Goal: Task Accomplishment & Management: Complete application form

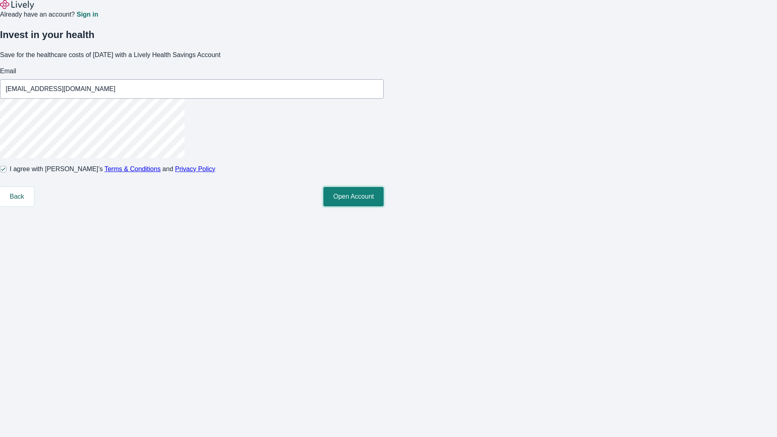
click at [384, 206] on button "Open Account" at bounding box center [353, 196] width 60 height 19
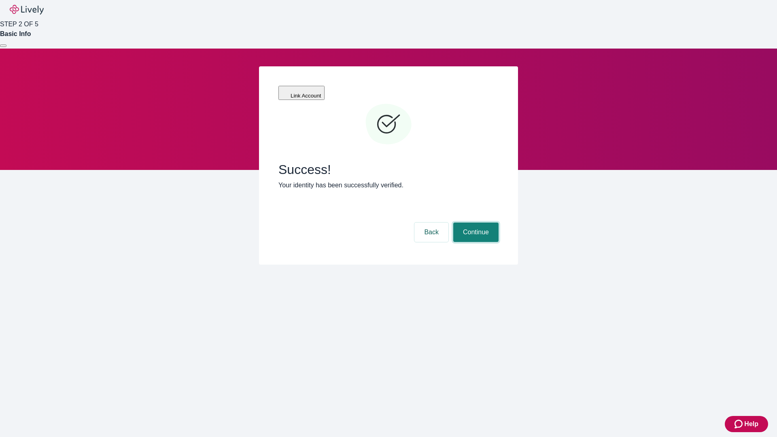
click at [475, 223] on button "Continue" at bounding box center [475, 232] width 45 height 19
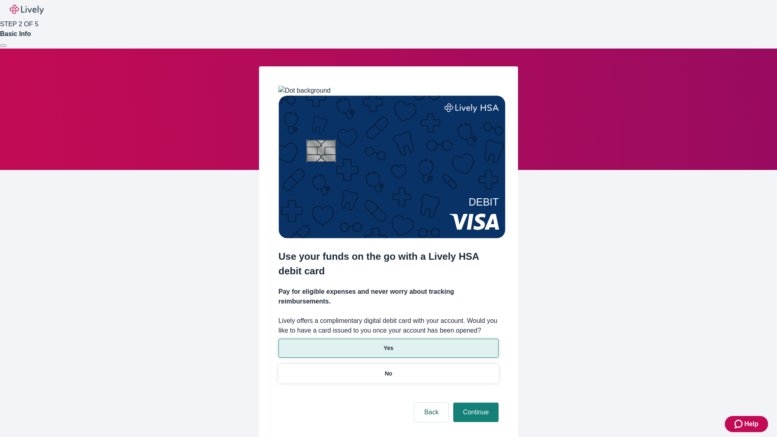
click at [388, 344] on p "Yes" at bounding box center [389, 348] width 10 height 9
click at [475, 403] on button "Continue" at bounding box center [475, 412] width 45 height 19
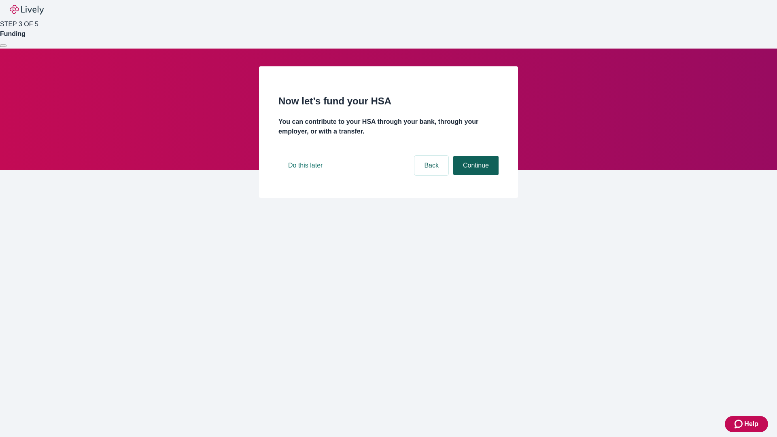
click at [475, 175] on button "Continue" at bounding box center [475, 165] width 45 height 19
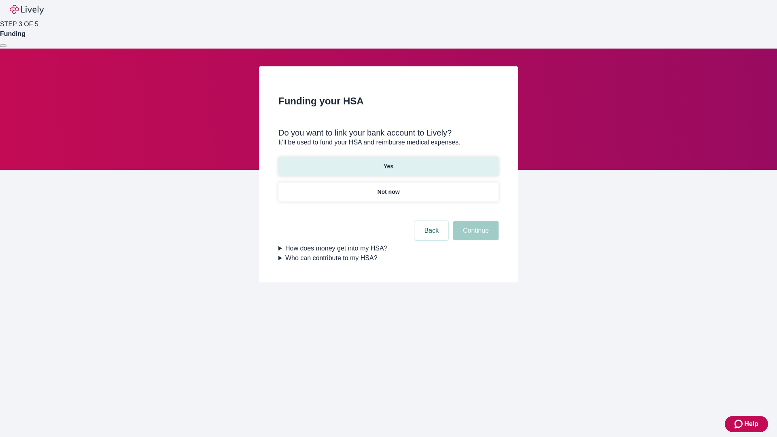
click at [388, 162] on p "Yes" at bounding box center [389, 166] width 10 height 9
click at [475, 221] on button "Continue" at bounding box center [475, 230] width 45 height 19
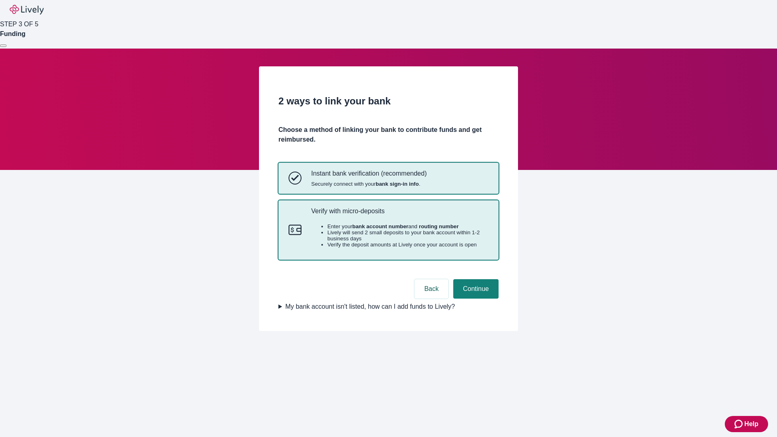
click at [400, 215] on p "Verify with micro-deposits" at bounding box center [399, 211] width 177 height 8
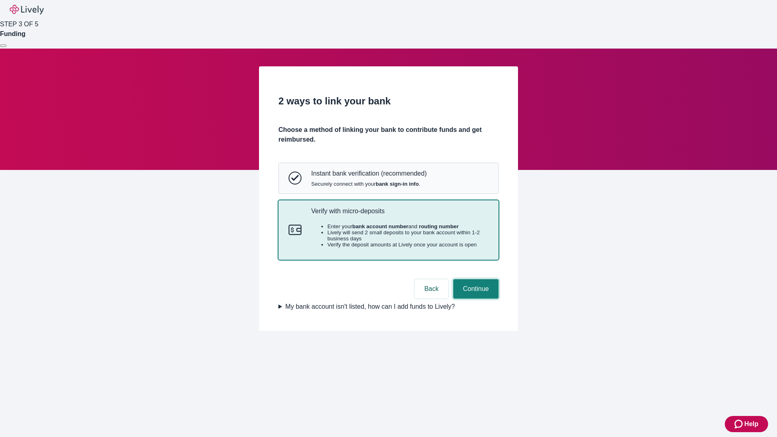
click at [475, 299] on button "Continue" at bounding box center [475, 288] width 45 height 19
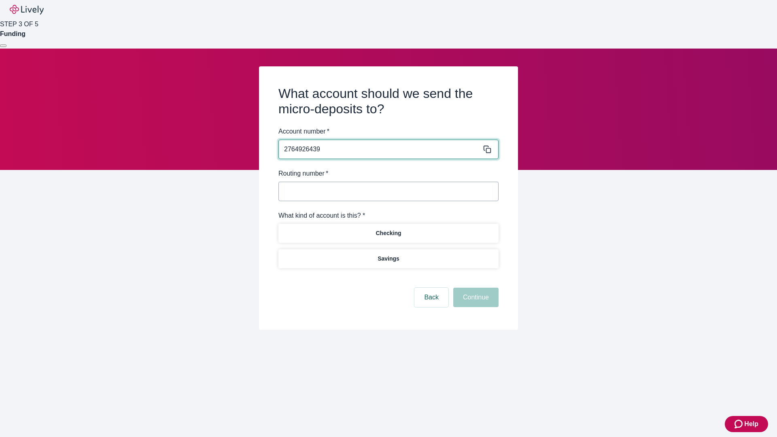
type input "2764926439"
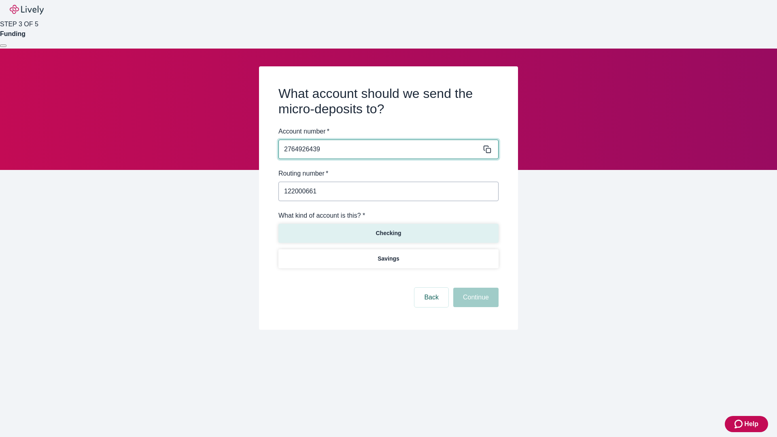
type input "122000661"
click at [388, 233] on p "Checking" at bounding box center [389, 233] width 26 height 9
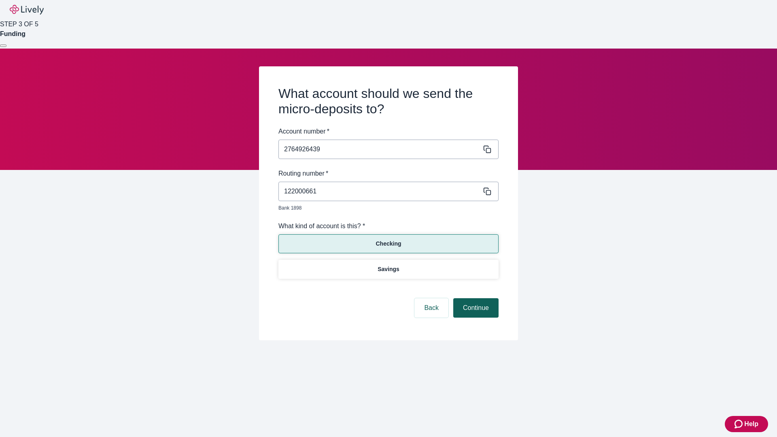
click at [475, 299] on button "Continue" at bounding box center [475, 307] width 45 height 19
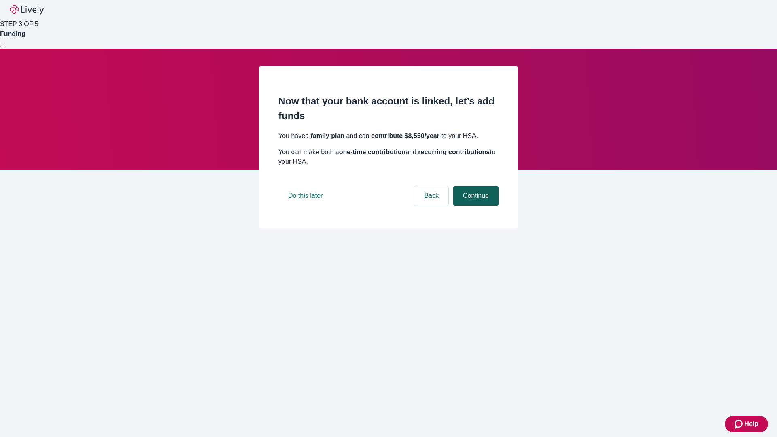
click at [475, 206] on button "Continue" at bounding box center [475, 195] width 45 height 19
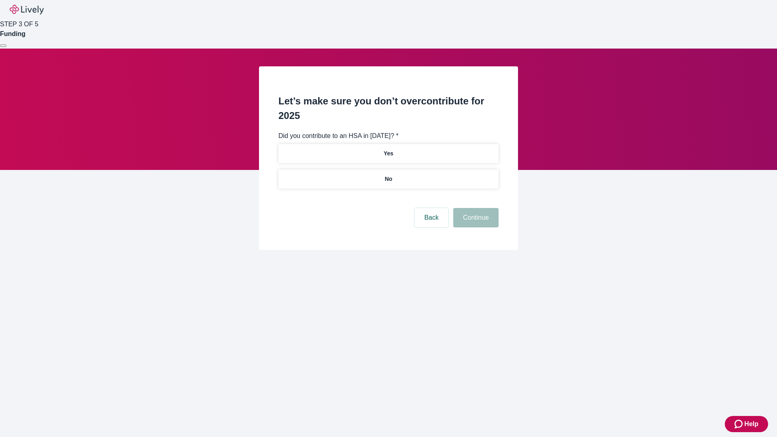
click at [388, 175] on p "No" at bounding box center [389, 179] width 8 height 9
click at [475, 208] on button "Continue" at bounding box center [475, 217] width 45 height 19
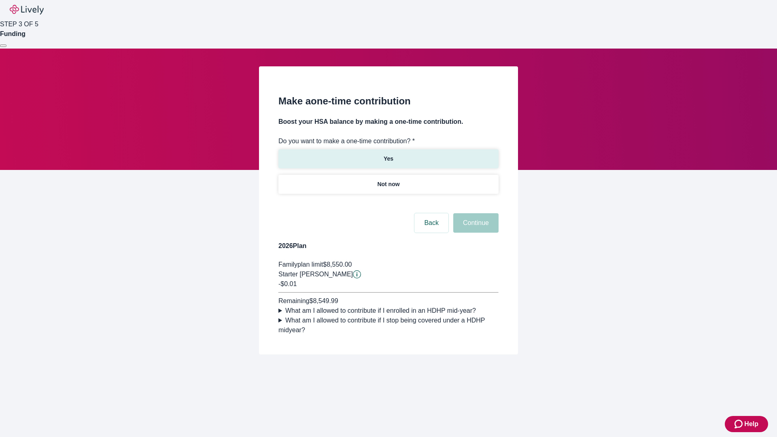
click at [388, 155] on p "Yes" at bounding box center [389, 159] width 10 height 9
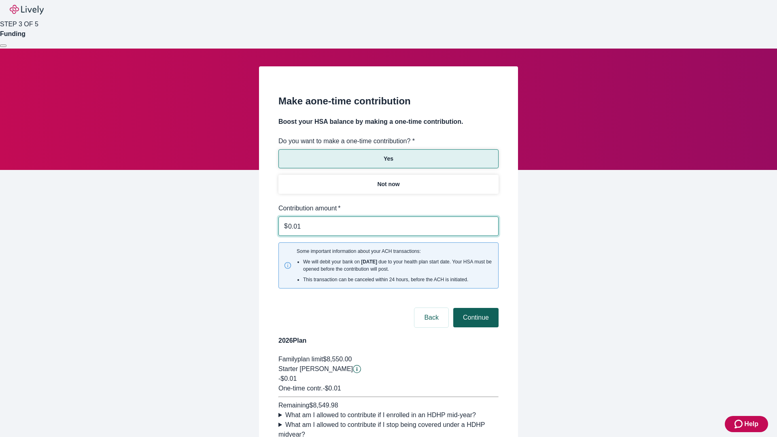
type input "0.01"
click at [475, 308] on button "Continue" at bounding box center [475, 317] width 45 height 19
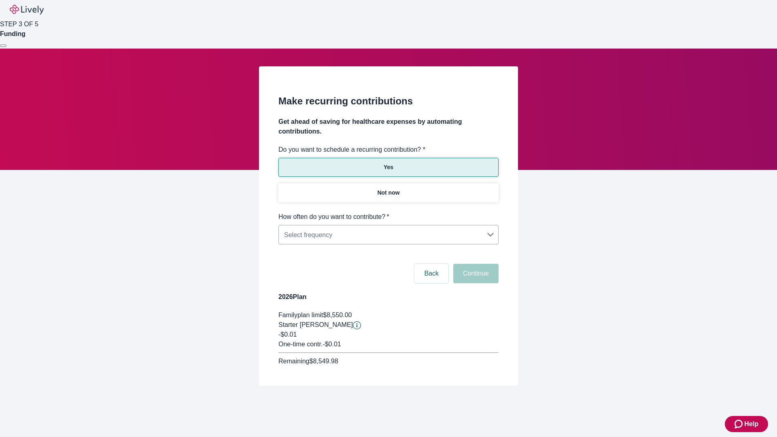
click at [388, 212] on body "Help STEP 3 OF 5 Funding Make recurring contributions Get ahead of saving for h…" at bounding box center [388, 212] width 777 height 425
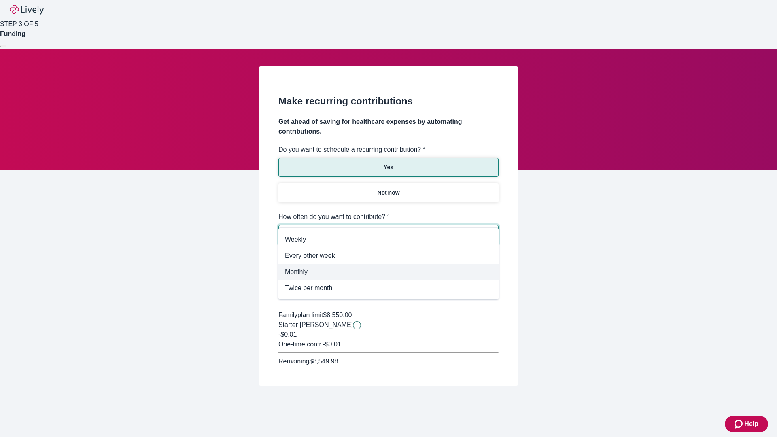
click at [389, 272] on span "Monthly" at bounding box center [388, 272] width 207 height 10
type input "Monthly"
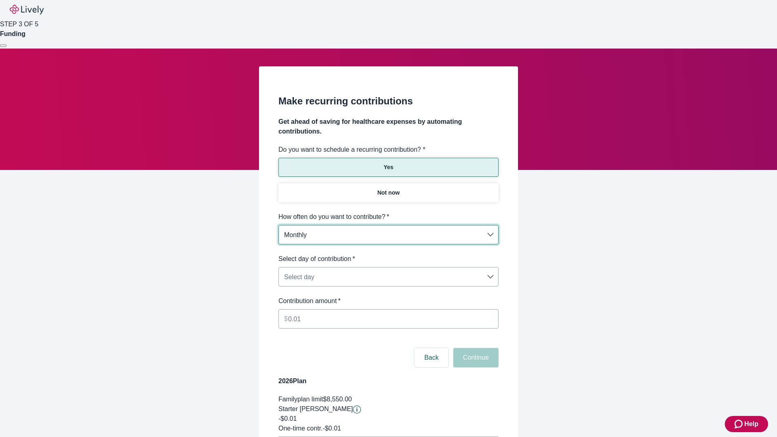
click at [388, 254] on body "Help STEP 3 OF 5 Funding Make recurring contributions Get ahead of saving for h…" at bounding box center [388, 254] width 777 height 509
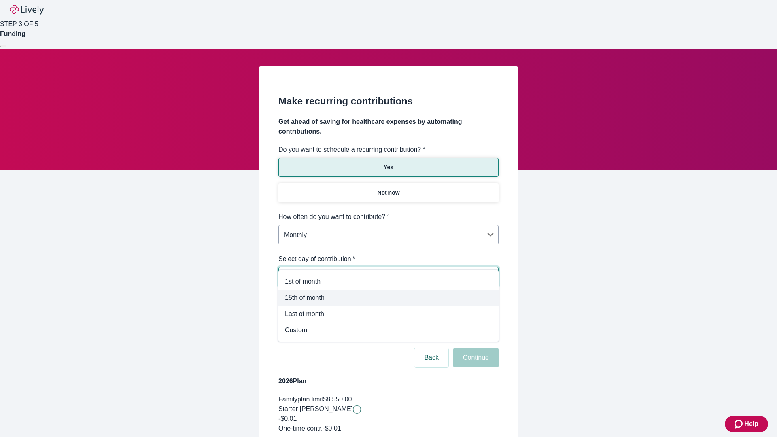
click at [389, 298] on span "15th of month" at bounding box center [388, 298] width 207 height 10
type input "Monthly15th"
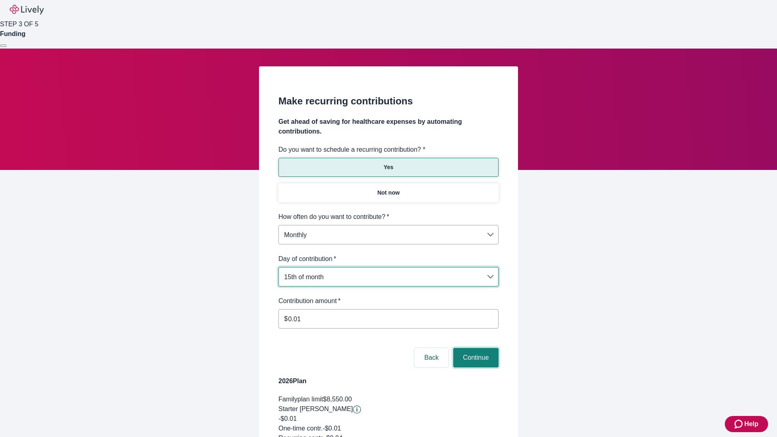
click at [475, 348] on button "Continue" at bounding box center [475, 357] width 45 height 19
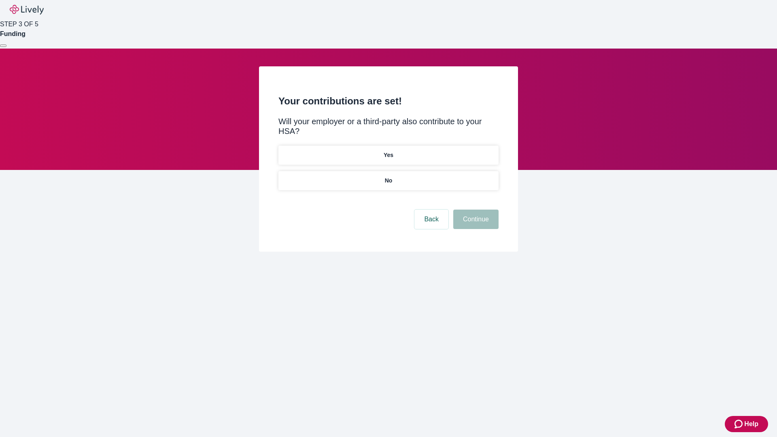
click at [388, 151] on p "Yes" at bounding box center [389, 155] width 10 height 9
click at [475, 210] on button "Continue" at bounding box center [475, 219] width 45 height 19
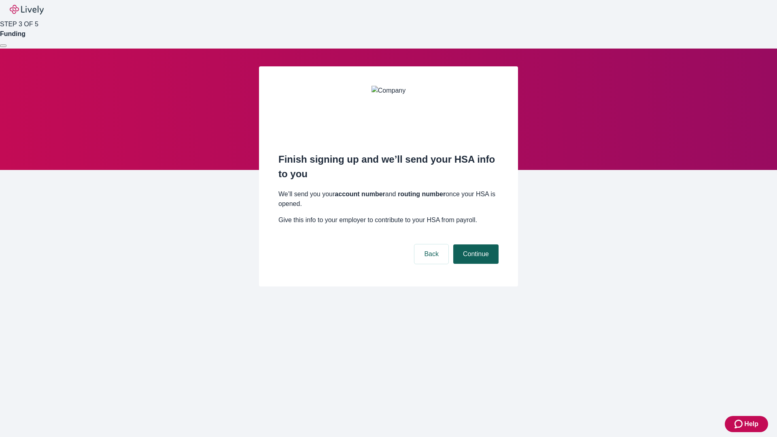
click at [475, 245] on button "Continue" at bounding box center [475, 254] width 45 height 19
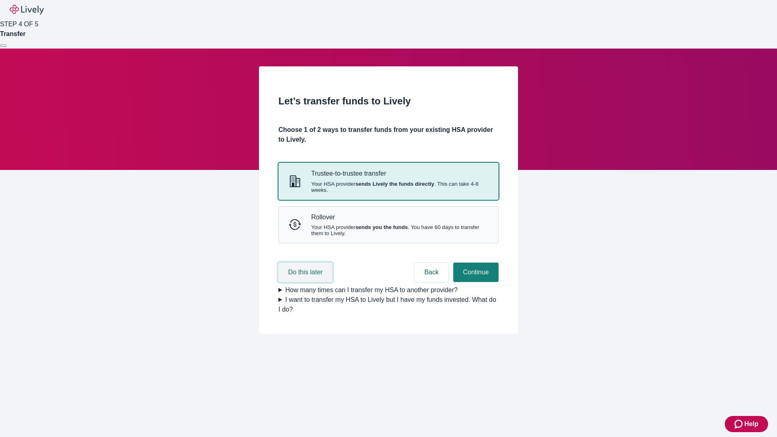
click at [306, 282] on button "Do this later" at bounding box center [306, 272] width 54 height 19
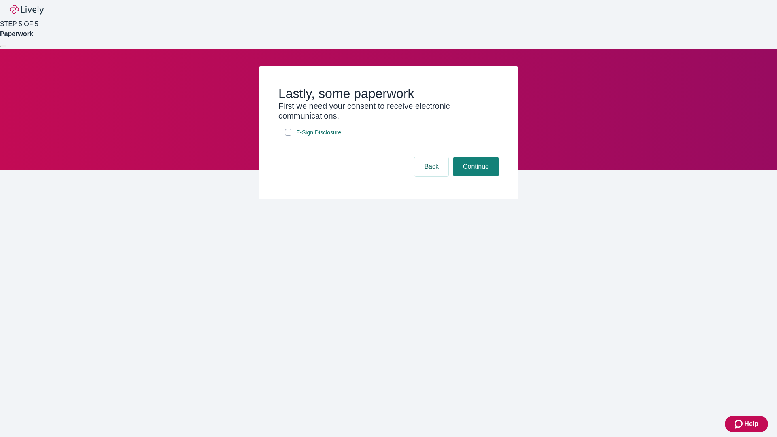
click at [288, 136] on input "E-Sign Disclosure" at bounding box center [288, 132] width 6 height 6
checkbox input "true"
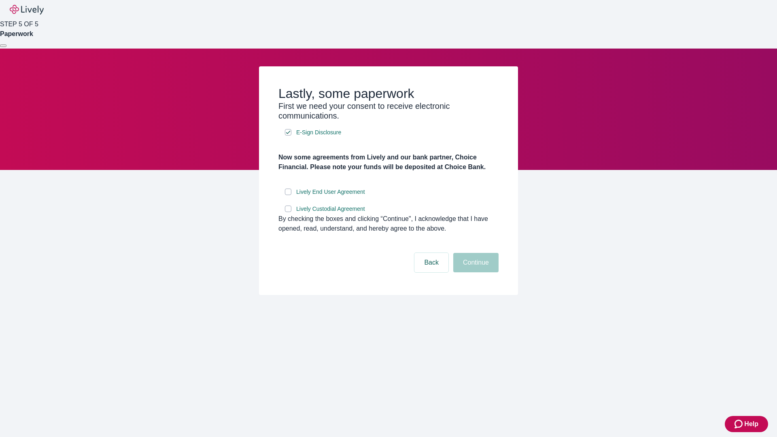
click at [288, 195] on input "Lively End User Agreement" at bounding box center [288, 192] width 6 height 6
checkbox input "true"
click at [288, 212] on input "Lively Custodial Agreement" at bounding box center [288, 209] width 6 height 6
checkbox input "true"
click at [475, 272] on button "Continue" at bounding box center [475, 262] width 45 height 19
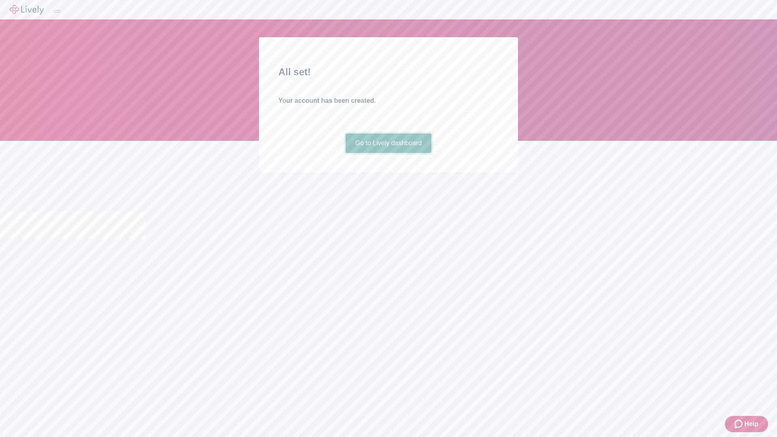
click at [388, 153] on link "Go to Lively dashboard" at bounding box center [389, 143] width 86 height 19
